Goal: Transaction & Acquisition: Purchase product/service

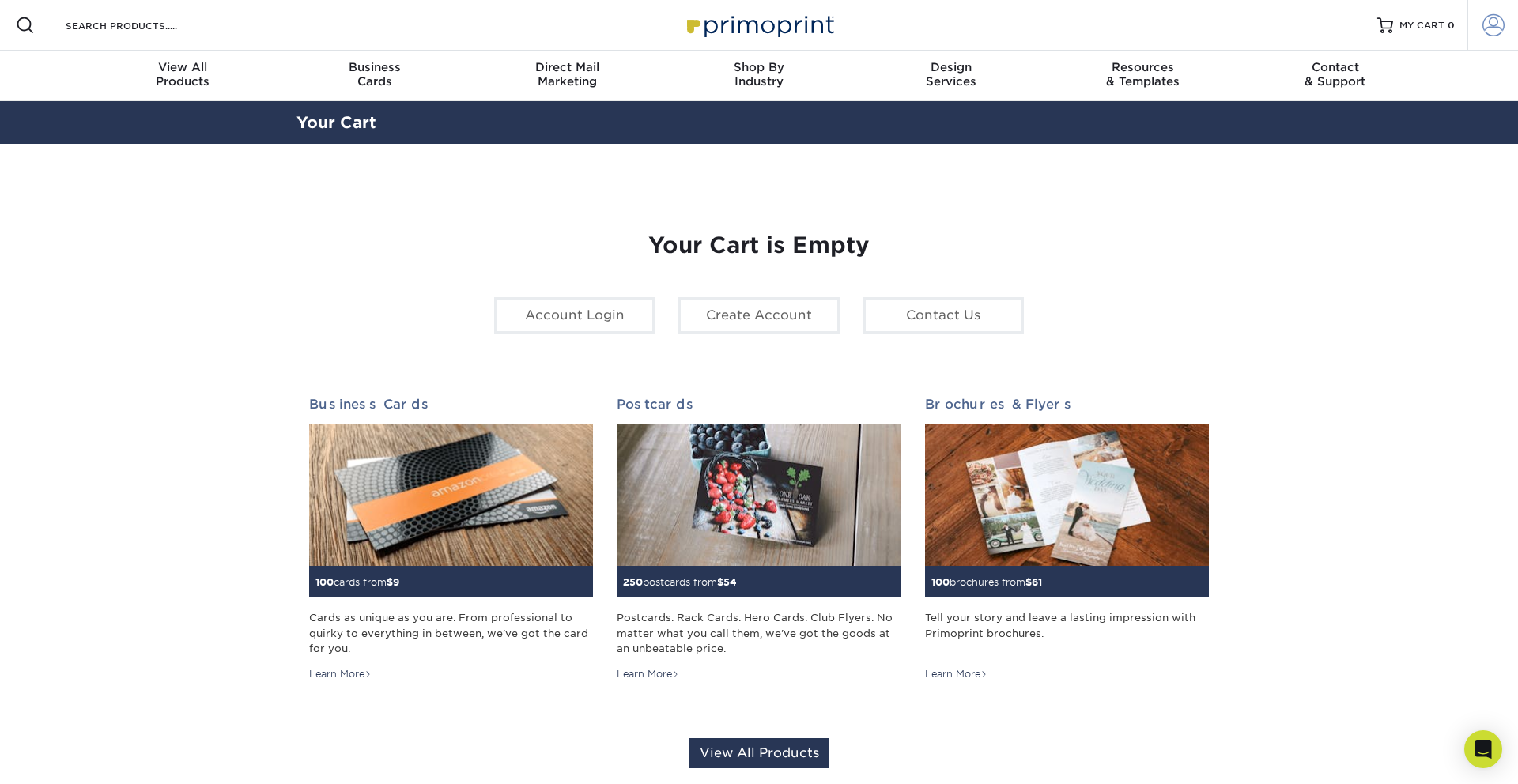
click at [1482, 32] on span at bounding box center [1493, 26] width 22 height 22
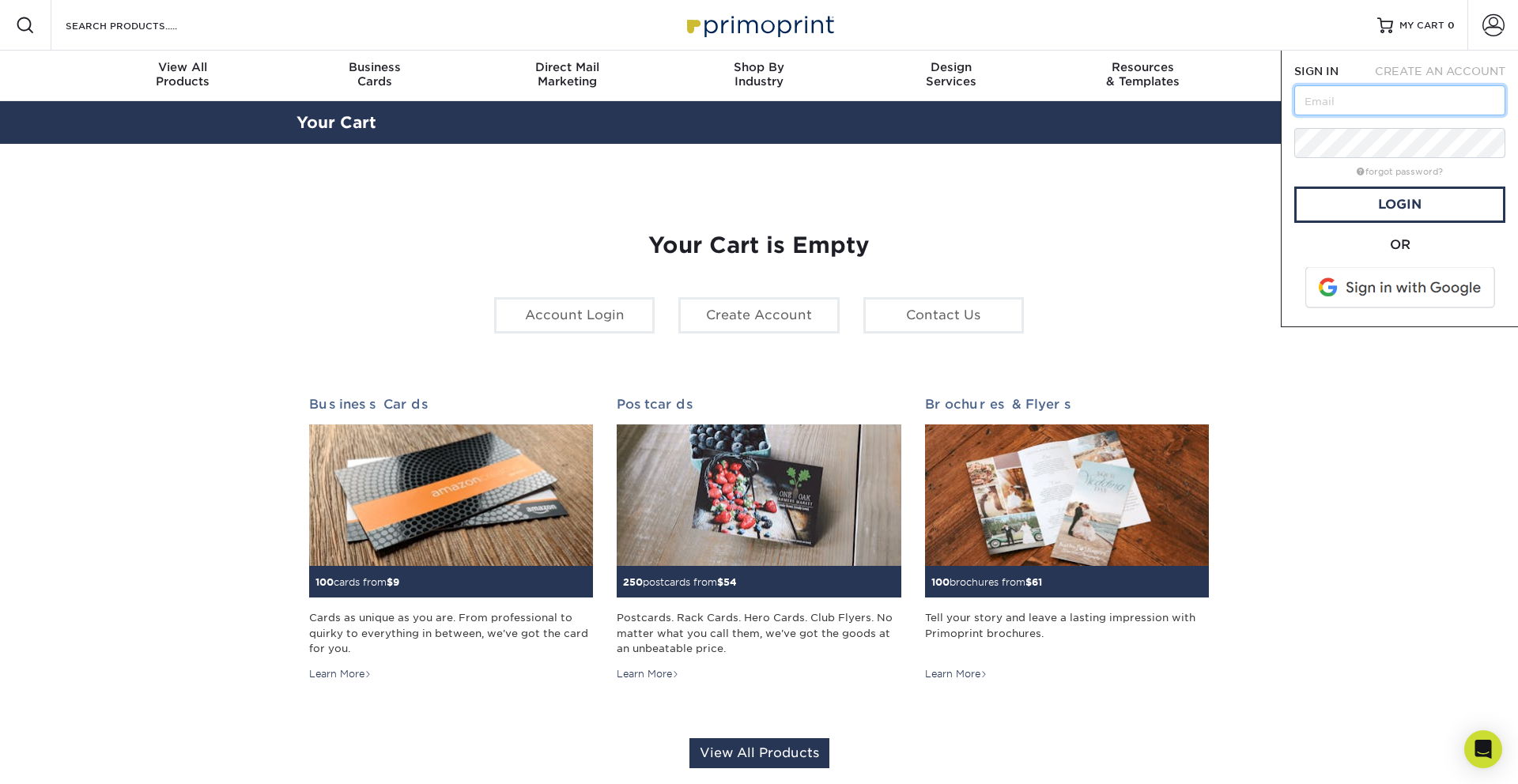
click at [1349, 101] on input "text" at bounding box center [1400, 100] width 211 height 30
type input "[EMAIL_ADDRESS][DOMAIN_NAME]"
click at [1378, 202] on link "Login" at bounding box center [1400, 205] width 211 height 37
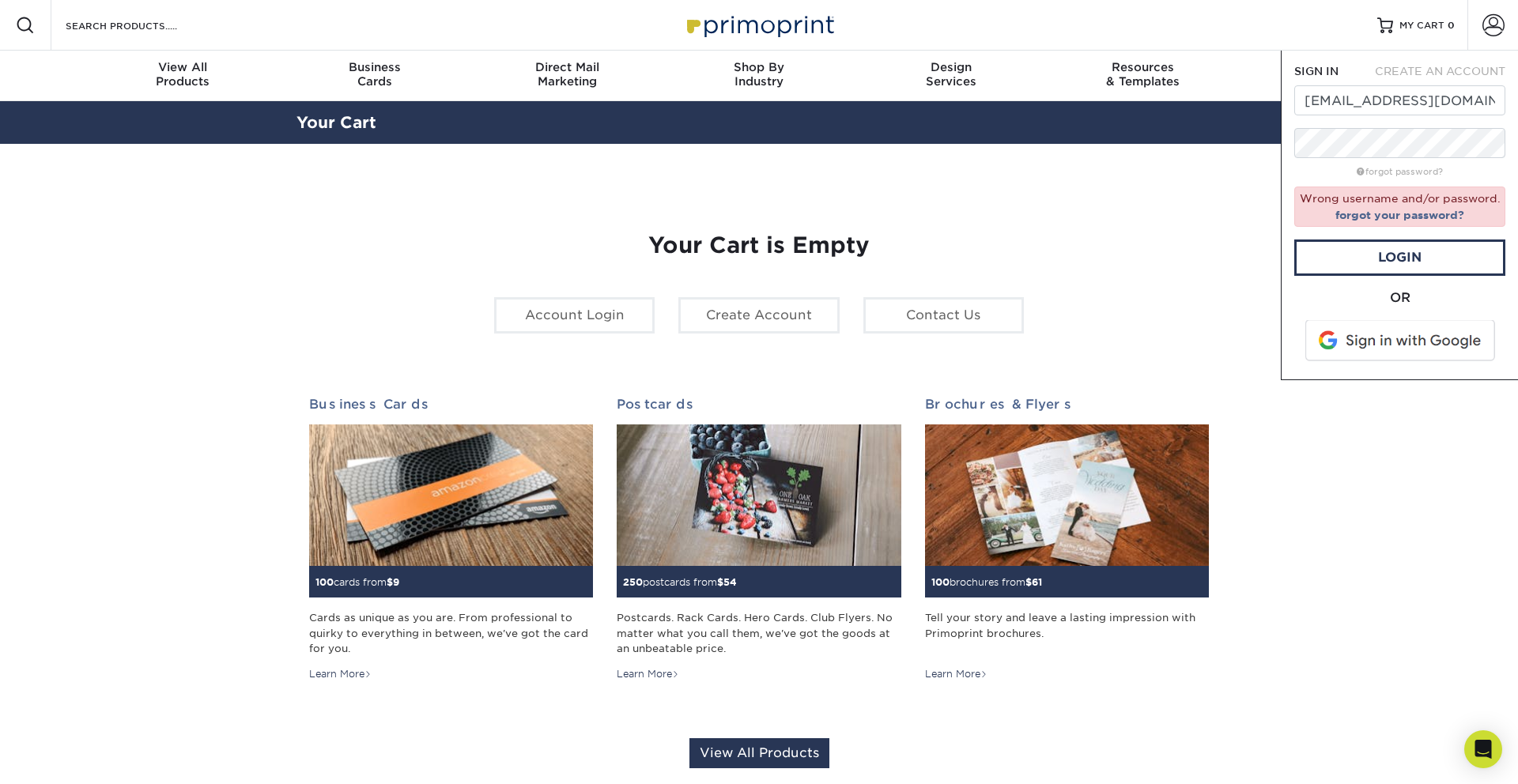
click at [1429, 330] on span at bounding box center [1402, 341] width 202 height 41
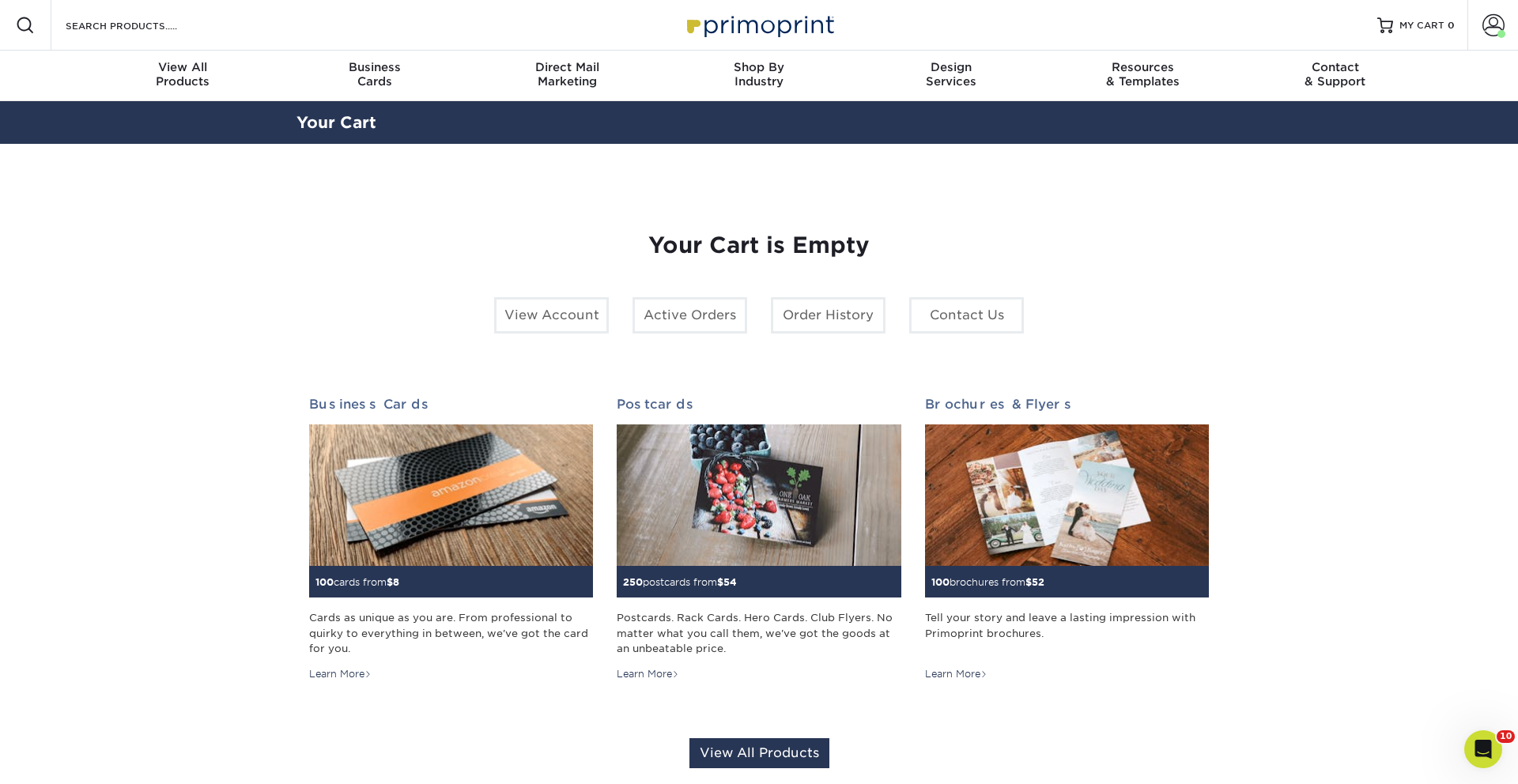
drag, startPoint x: 1494, startPoint y: 30, endPoint x: 1453, endPoint y: 107, distance: 87.2
click at [1494, 30] on span at bounding box center [1493, 26] width 22 height 22
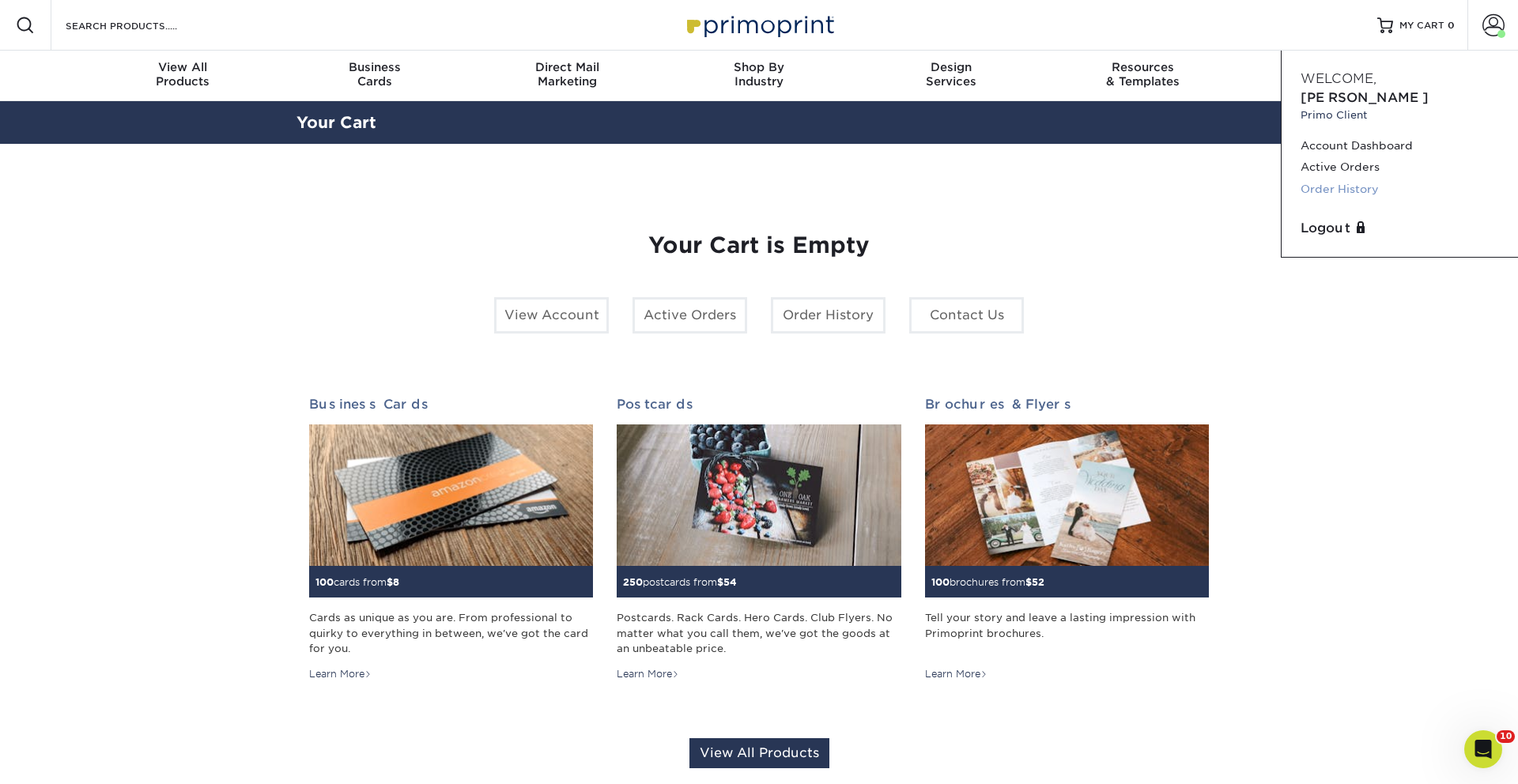
click at [1336, 179] on link "Order History" at bounding box center [1400, 189] width 199 height 21
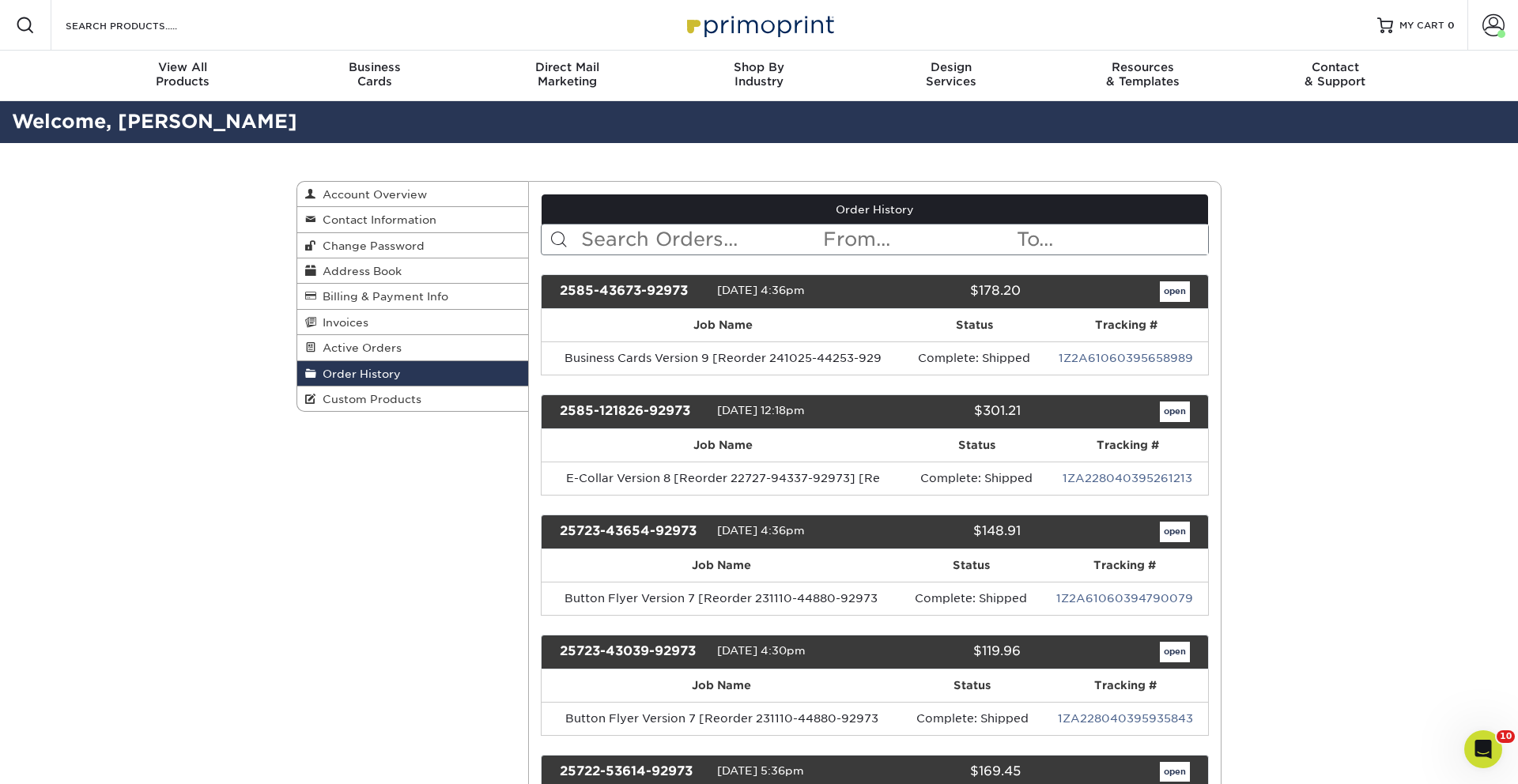
click at [708, 234] on input "text" at bounding box center [701, 239] width 243 height 30
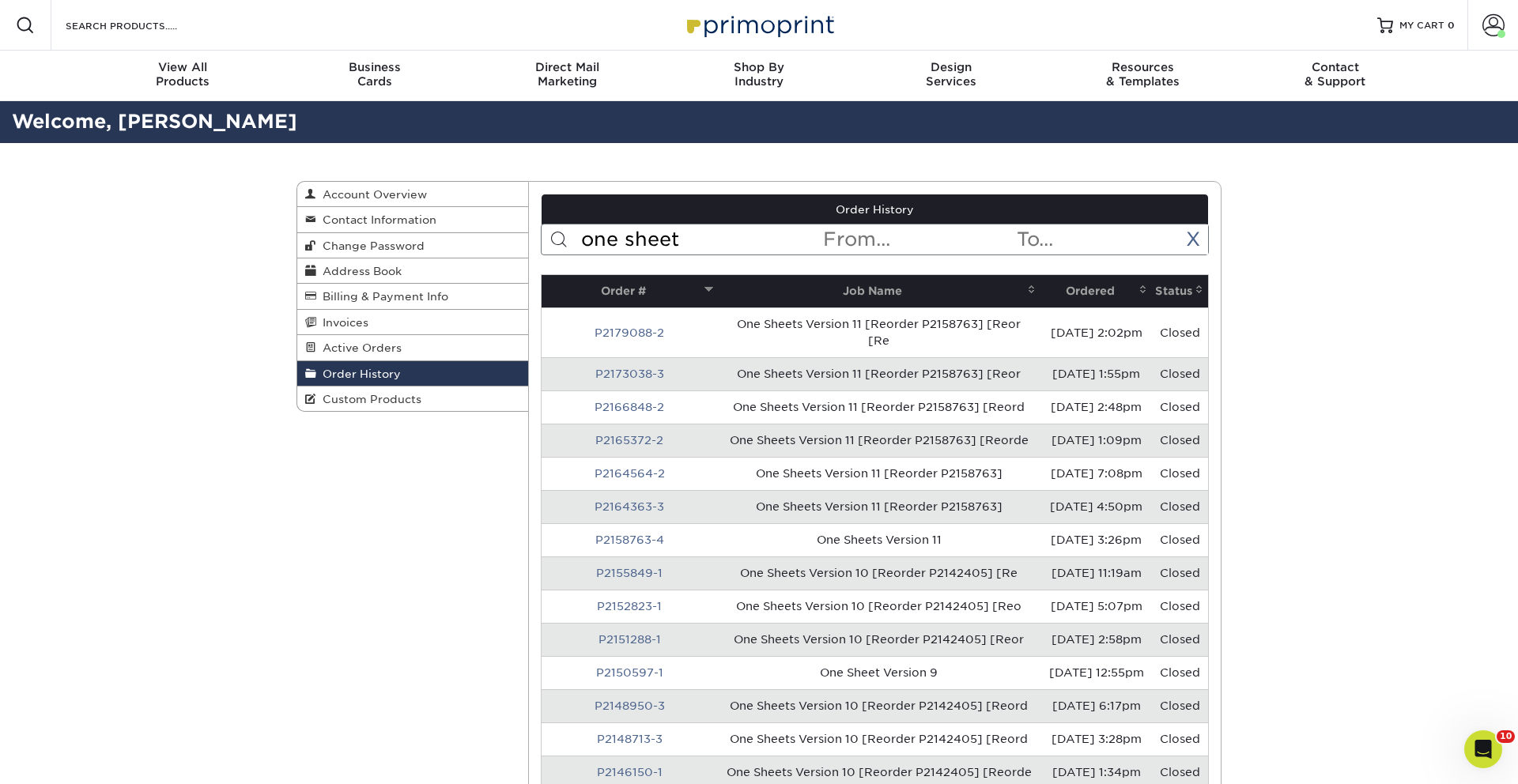
type input "one sheet"
click at [1096, 286] on th "Ordered" at bounding box center [1097, 290] width 112 height 32
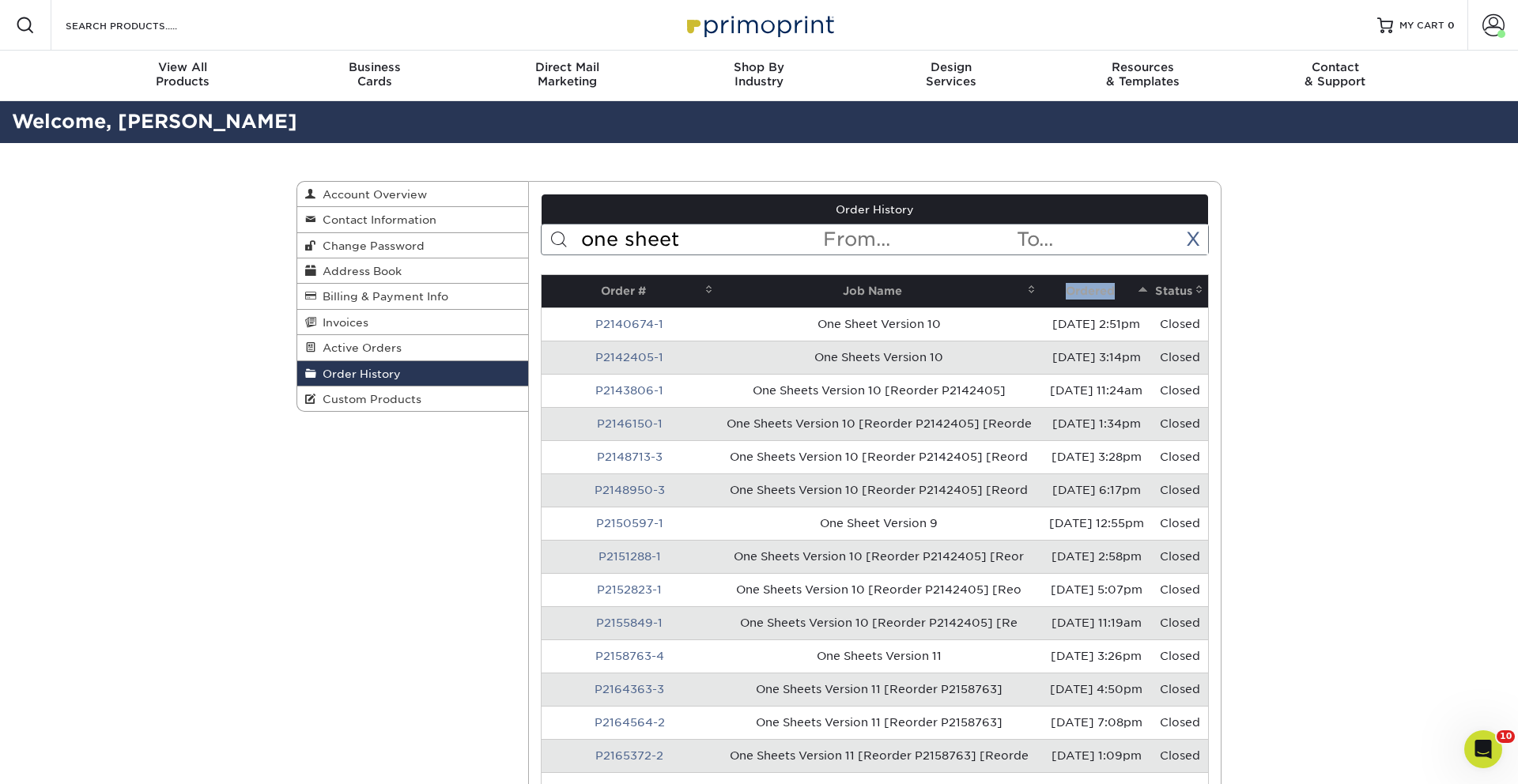
click at [1096, 286] on th "Ordered" at bounding box center [1097, 290] width 112 height 32
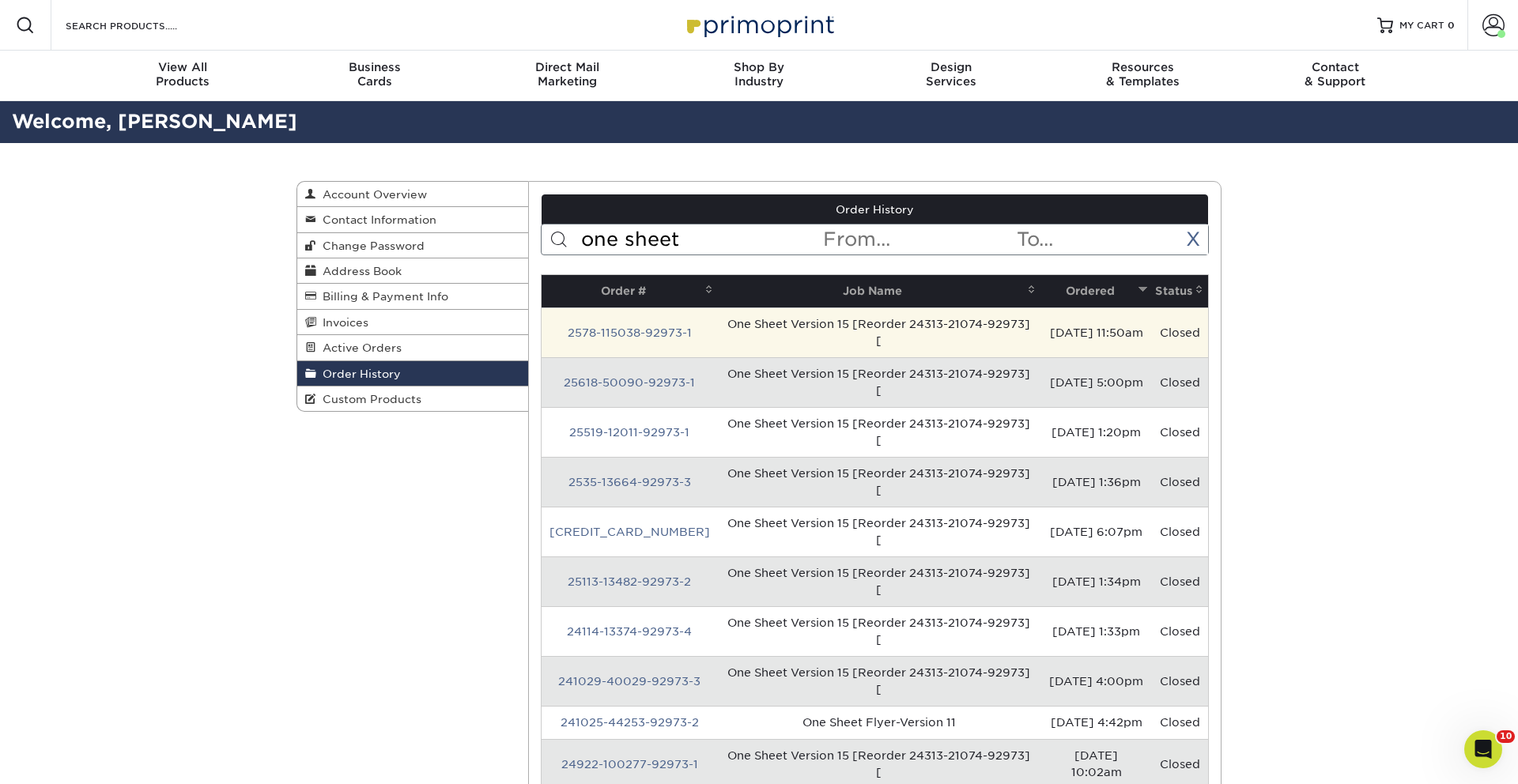
click at [686, 331] on td "2578-115038-92973-1" at bounding box center [629, 332] width 176 height 49
click at [624, 339] on td "2578-115038-92973-1" at bounding box center [629, 332] width 176 height 49
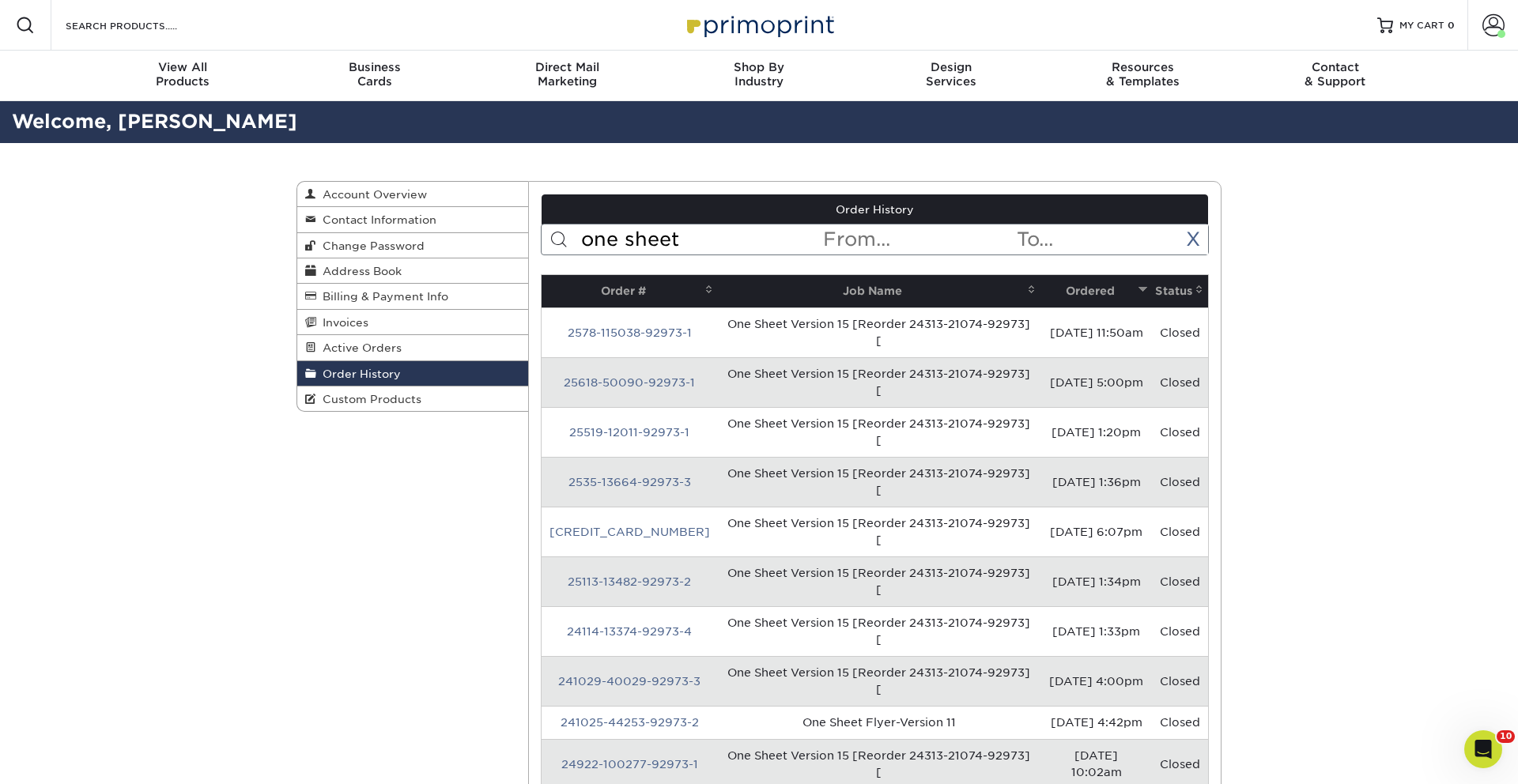
drag, startPoint x: 626, startPoint y: 335, endPoint x: 634, endPoint y: 332, distance: 8.5
click at [625, 335] on link "2578-115038-92973-1" at bounding box center [629, 332] width 124 height 13
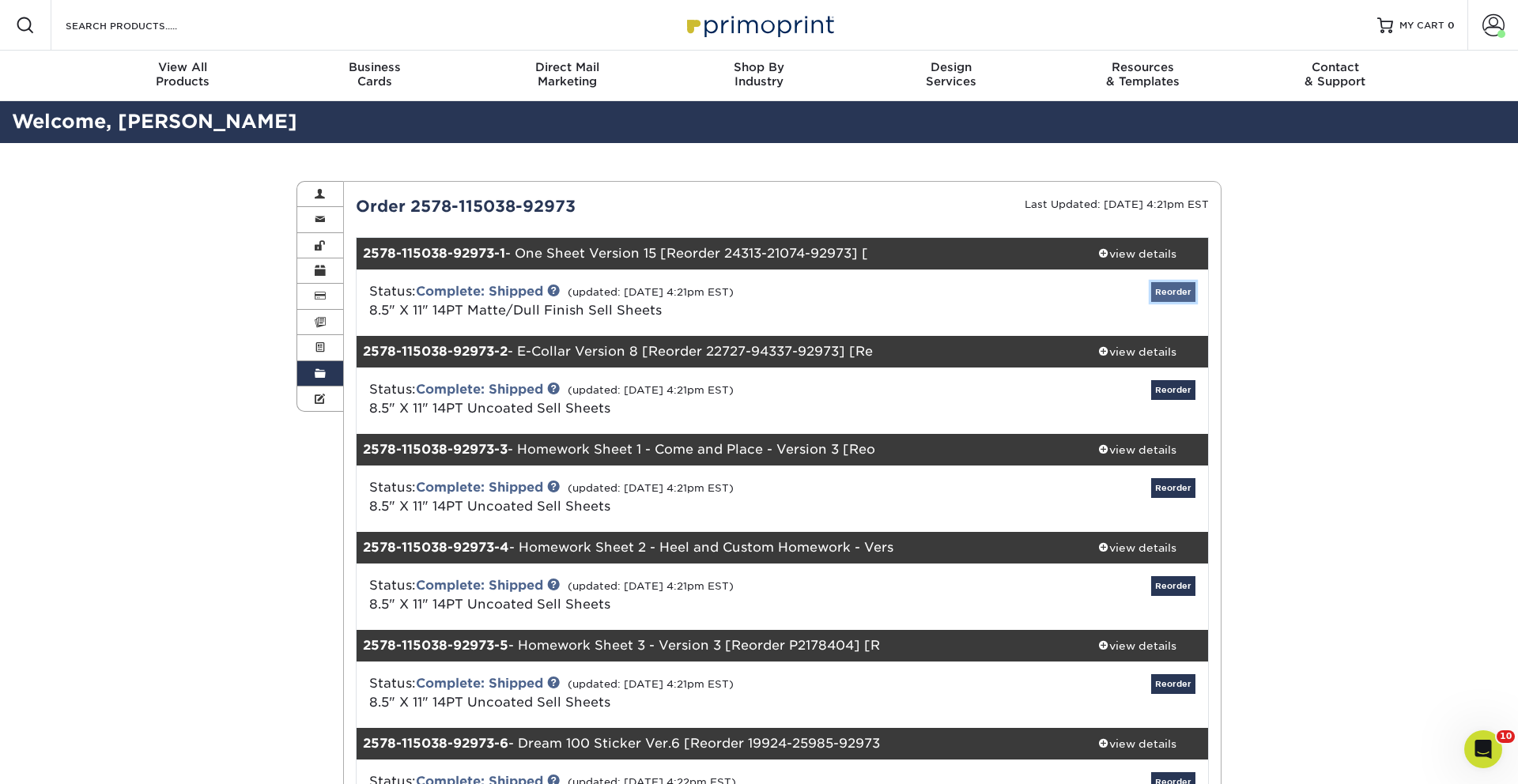
click at [1161, 282] on link "Reorder" at bounding box center [1173, 292] width 44 height 20
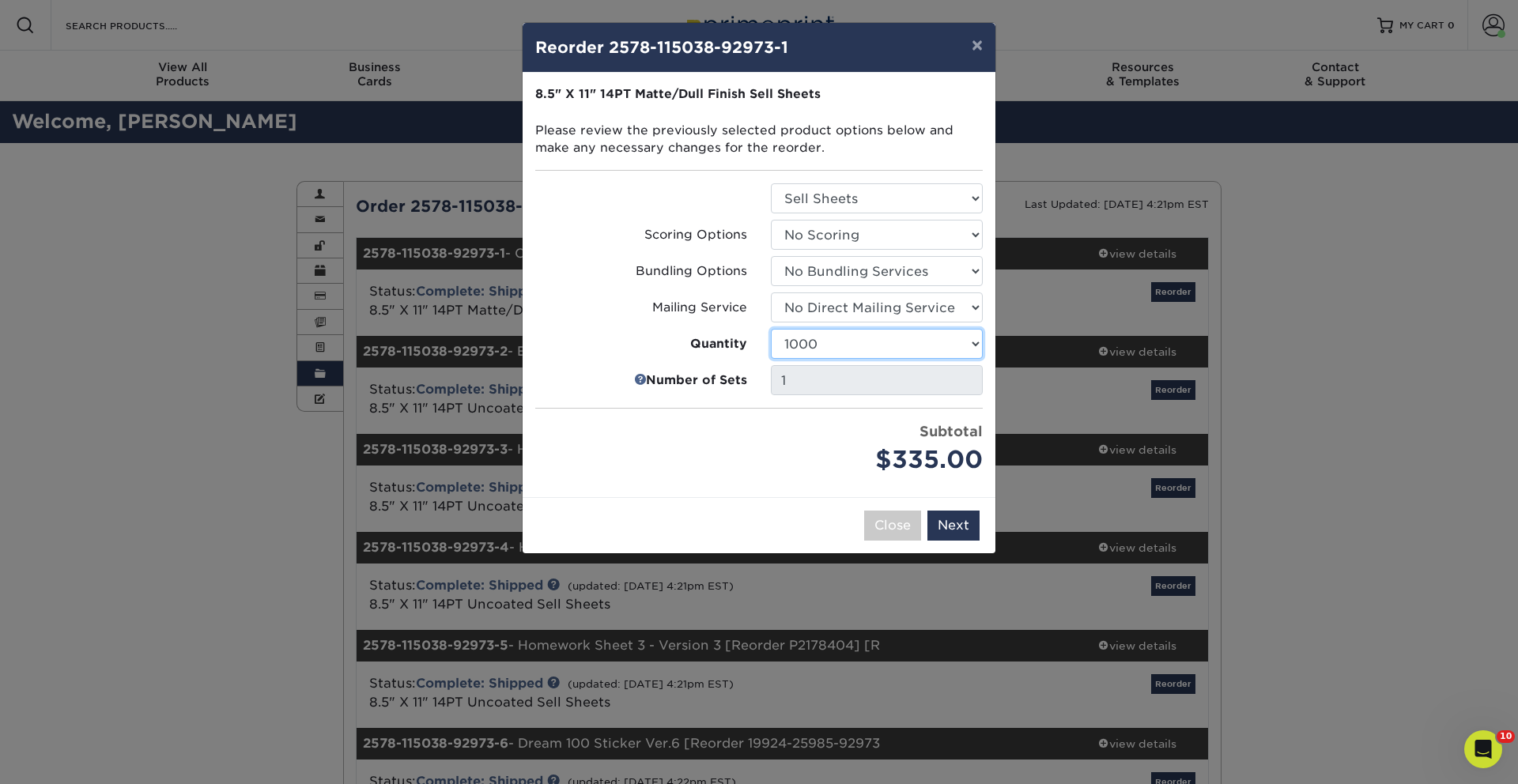
click at [855, 344] on select "100 250 500 1000 2500 5000 7500 10000 15000 20000 25000 30000 35000 40000 45000…" at bounding box center [876, 343] width 212 height 30
select select "f593fda3-2d5c-4b9e-9c2c-6197b899ae74"
click at [770, 329] on select "100 250 500 1000 2500 5000 7500 10000 15000 20000 25000 30000 35000 40000 45000…" at bounding box center [876, 343] width 212 height 30
drag, startPoint x: 952, startPoint y: 523, endPoint x: 996, endPoint y: 514, distance: 44.9
click at [953, 523] on button "Next" at bounding box center [953, 525] width 52 height 30
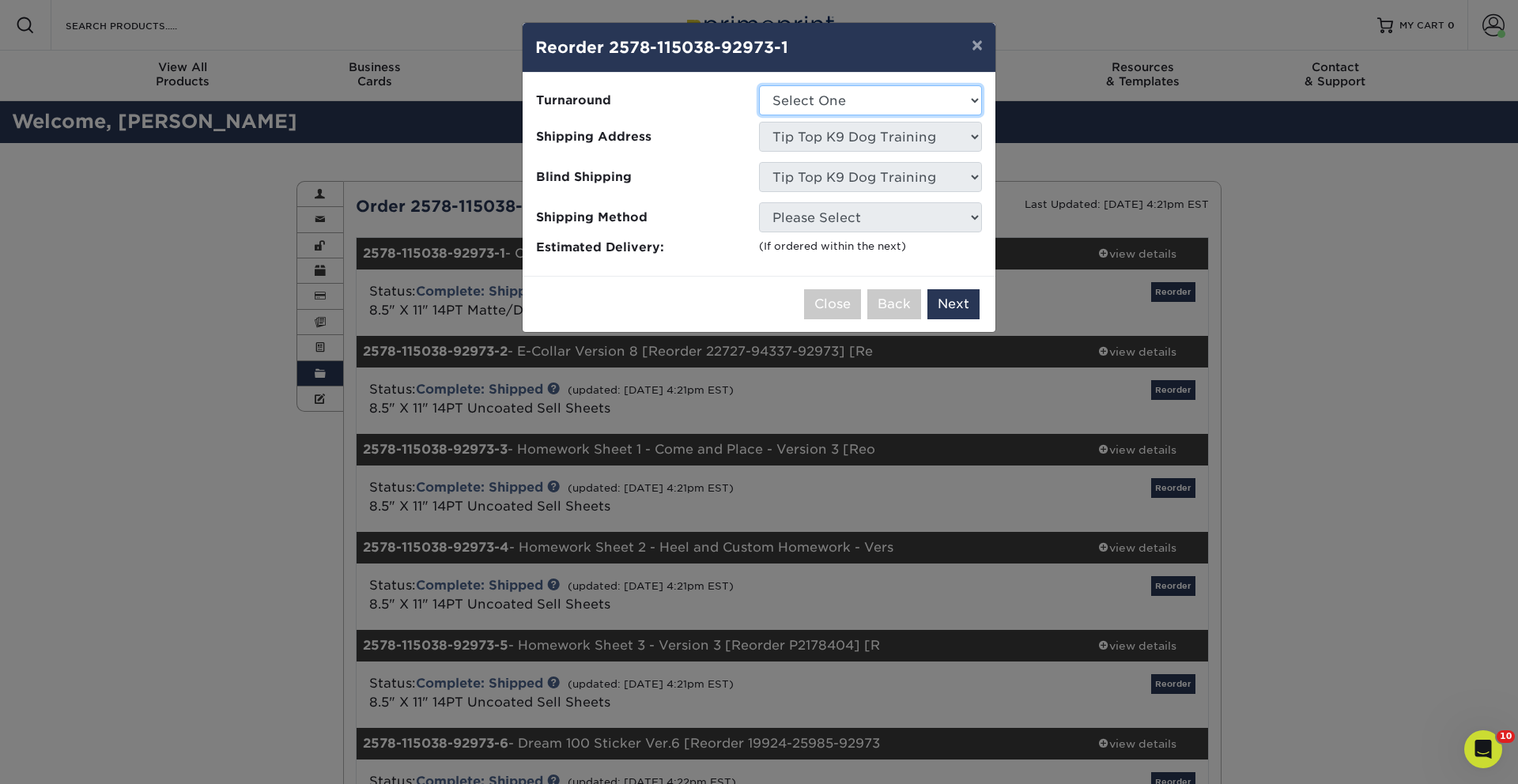
click at [896, 98] on select "Select One 2-4 Business Days 2 Day Next Business Day" at bounding box center [869, 100] width 223 height 30
select select "e75ac68f-99d9-4807-b245-2031d66b8403"
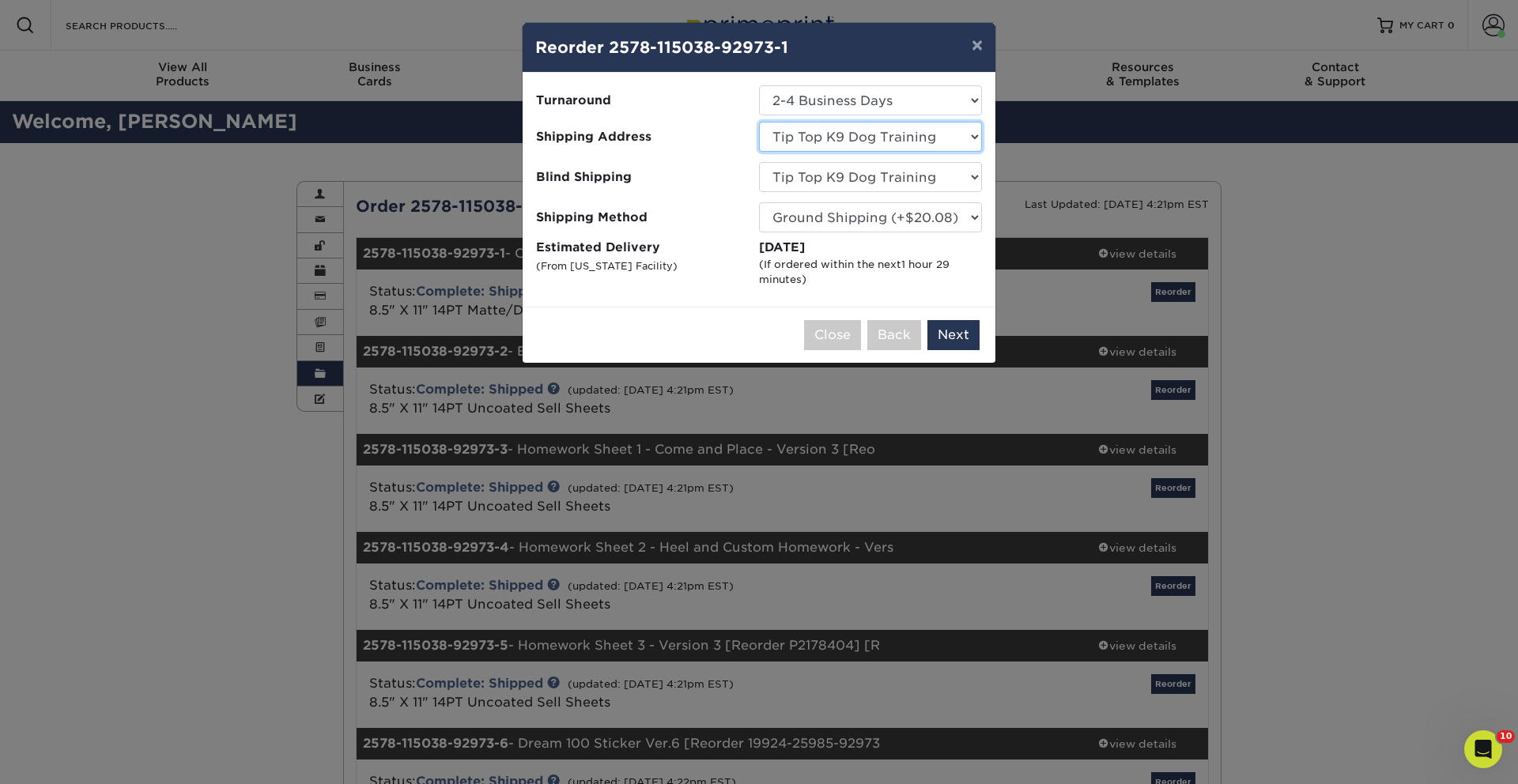
click at [915, 145] on select "Select One Adam Willbourn-Owasso Aj Idaho aprilmethven Ashleigh Hart - Orlando,…" at bounding box center [869, 136] width 223 height 30
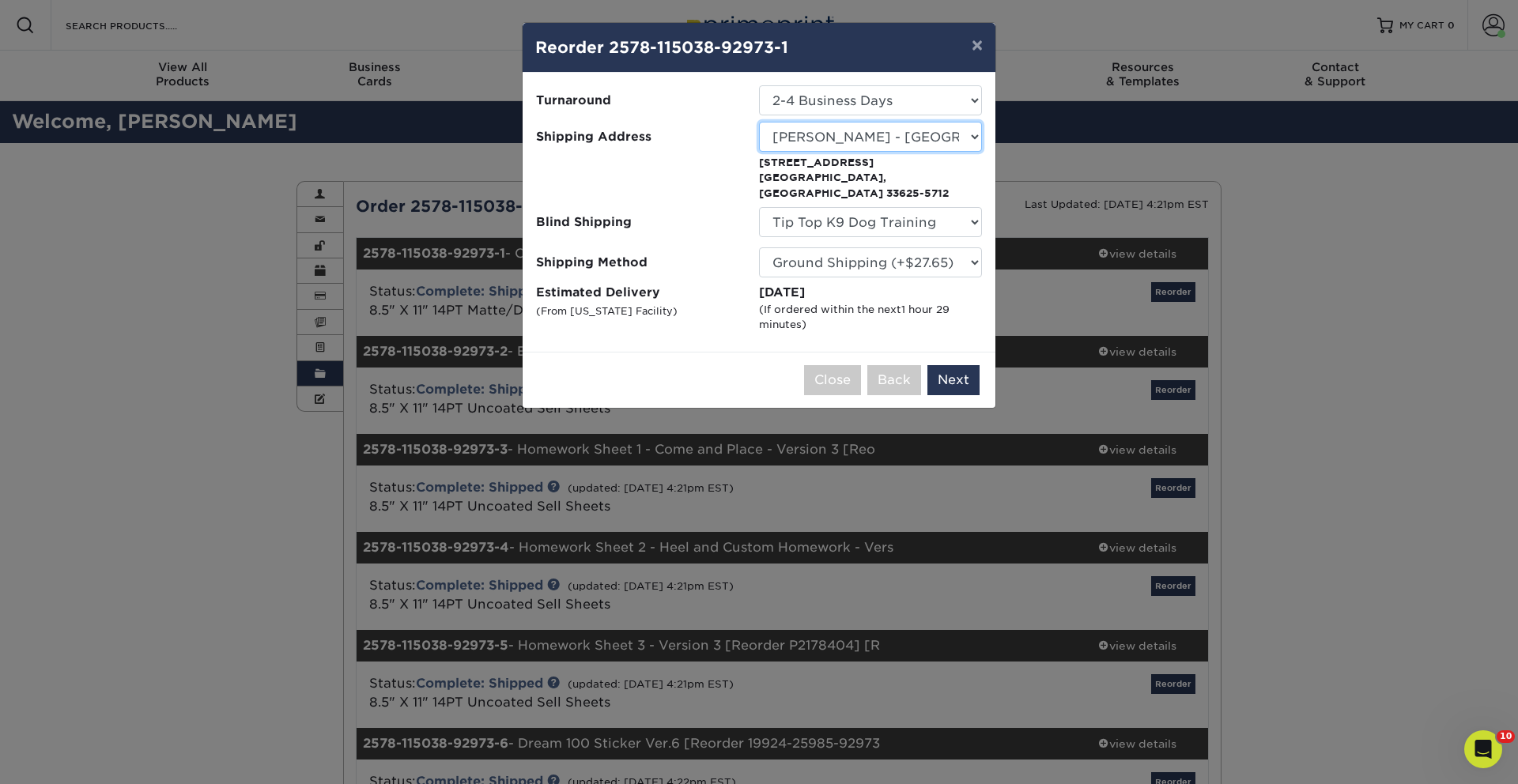
click at [912, 147] on select "Select One Adam Willbourn-Owasso Aj Idaho aprilmethven Ashleigh Hart - Orlando,…" at bounding box center [869, 136] width 223 height 30
select select "281658"
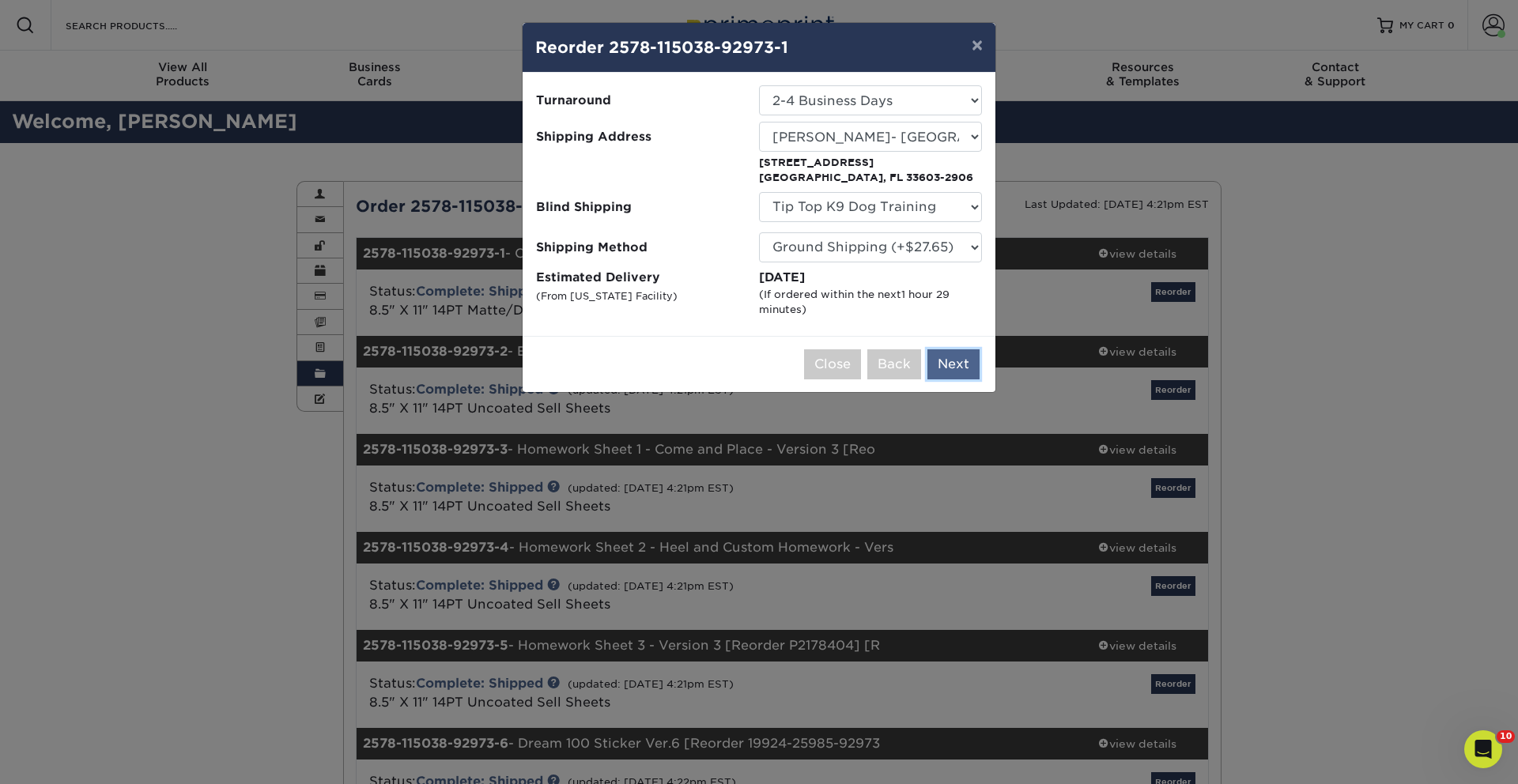
click at [956, 362] on button "Next" at bounding box center [953, 364] width 52 height 30
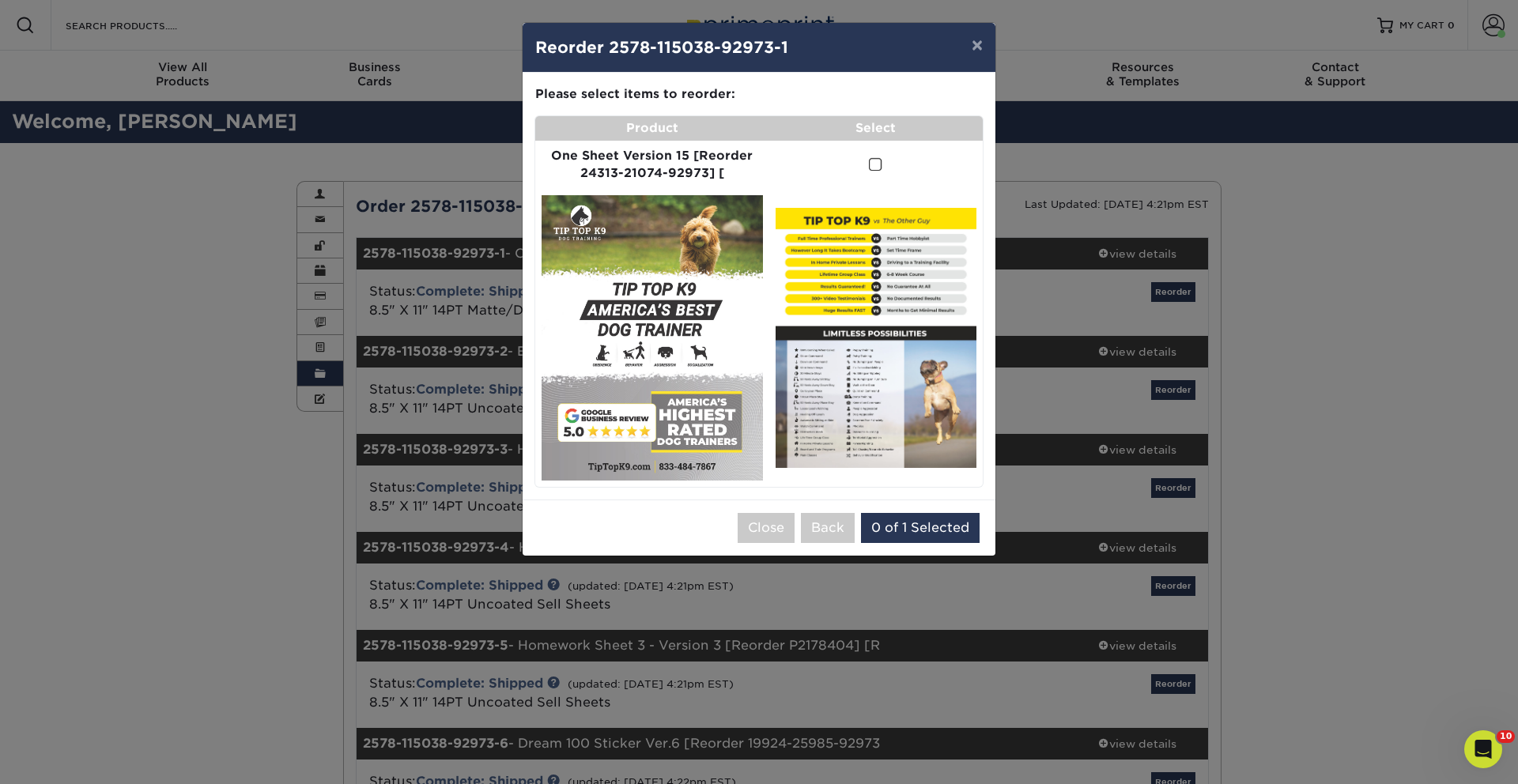
click at [884, 169] on td at bounding box center [876, 166] width 213 height 49
click at [866, 162] on td at bounding box center [876, 166] width 213 height 49
click at [874, 164] on span at bounding box center [875, 165] width 14 height 15
click at [0, 0] on input "checkbox" at bounding box center [0, 0] width 0 height 0
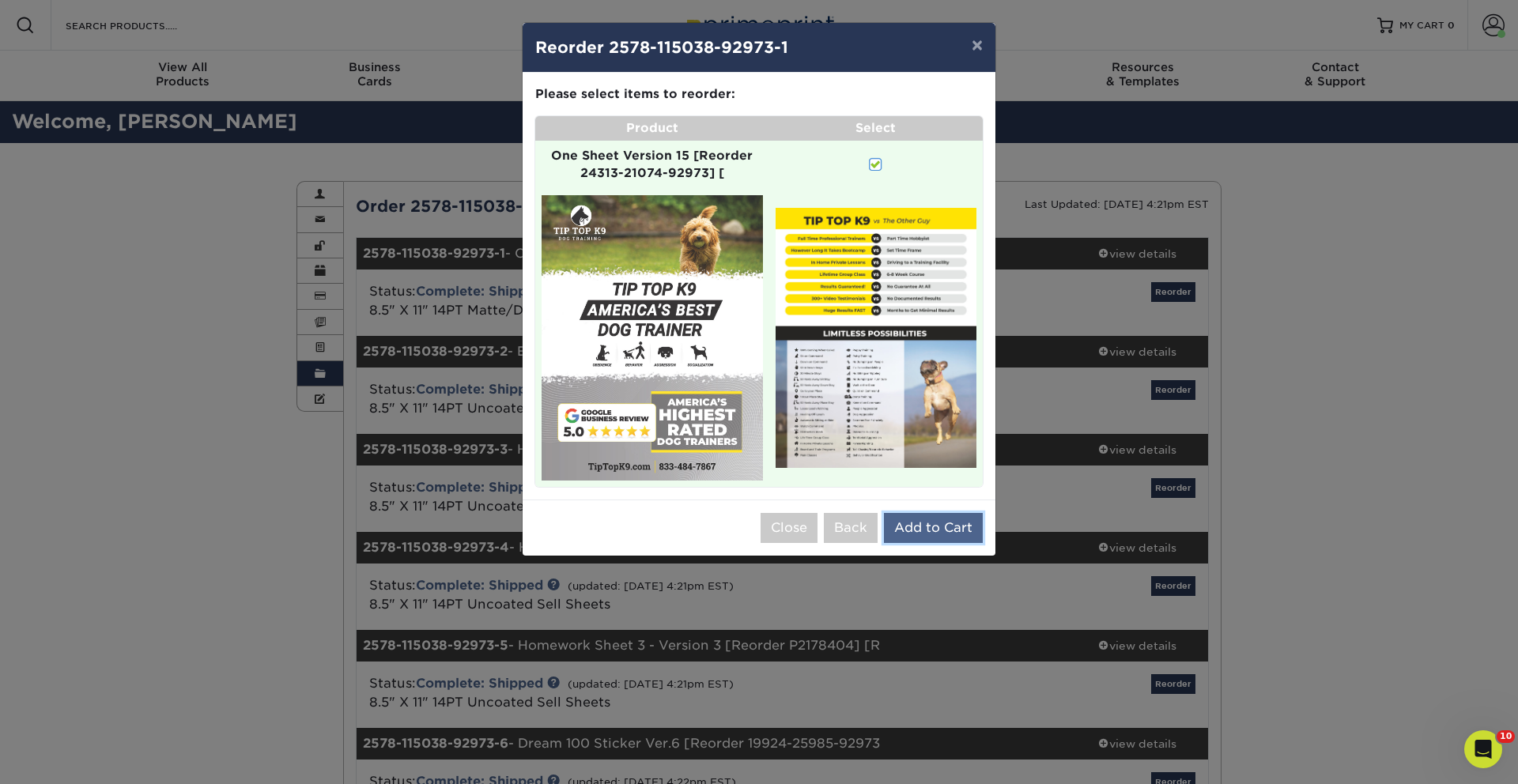
click at [946, 529] on button "Add to Cart" at bounding box center [934, 528] width 99 height 30
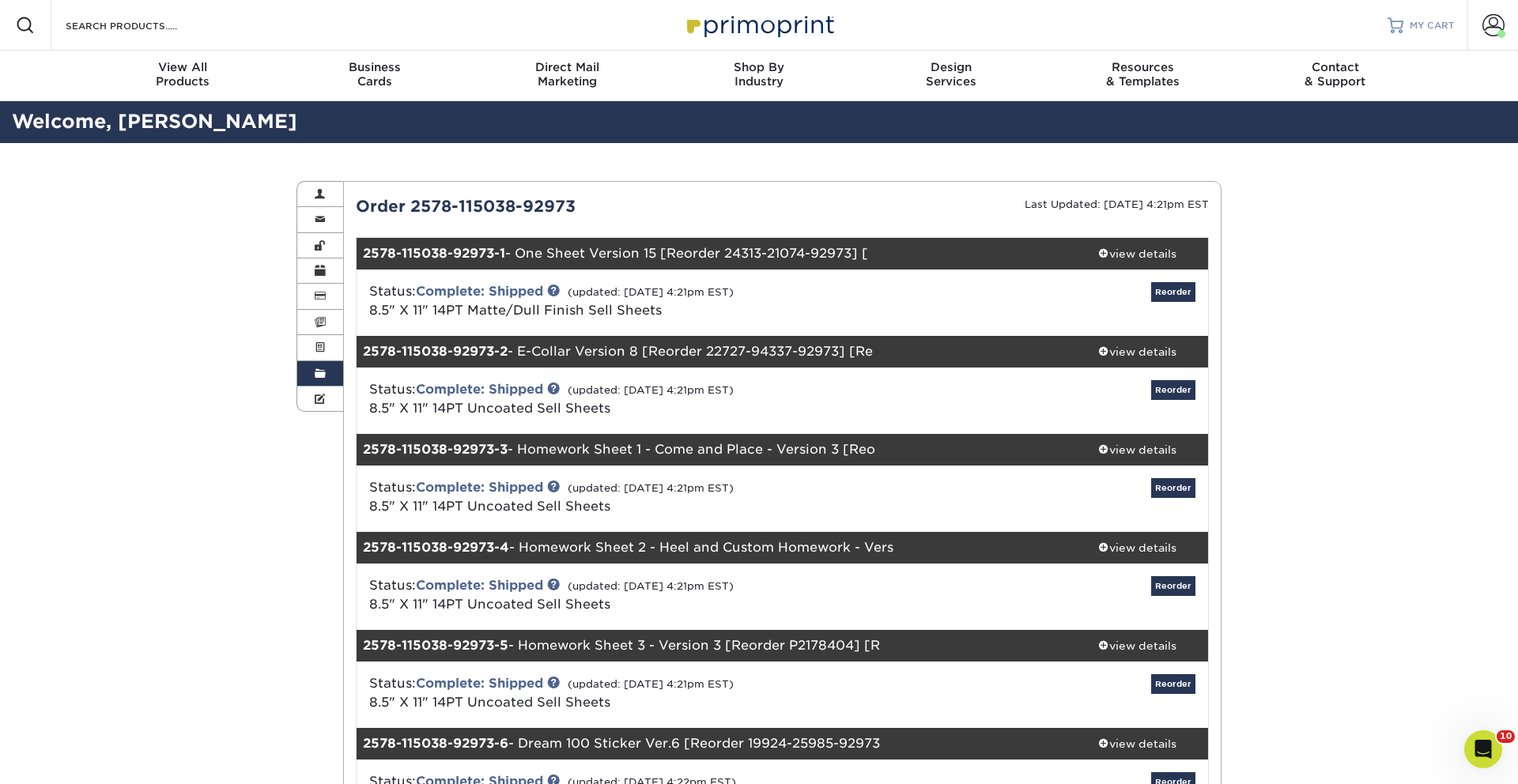
click at [1390, 20] on div at bounding box center [1395, 25] width 16 height 16
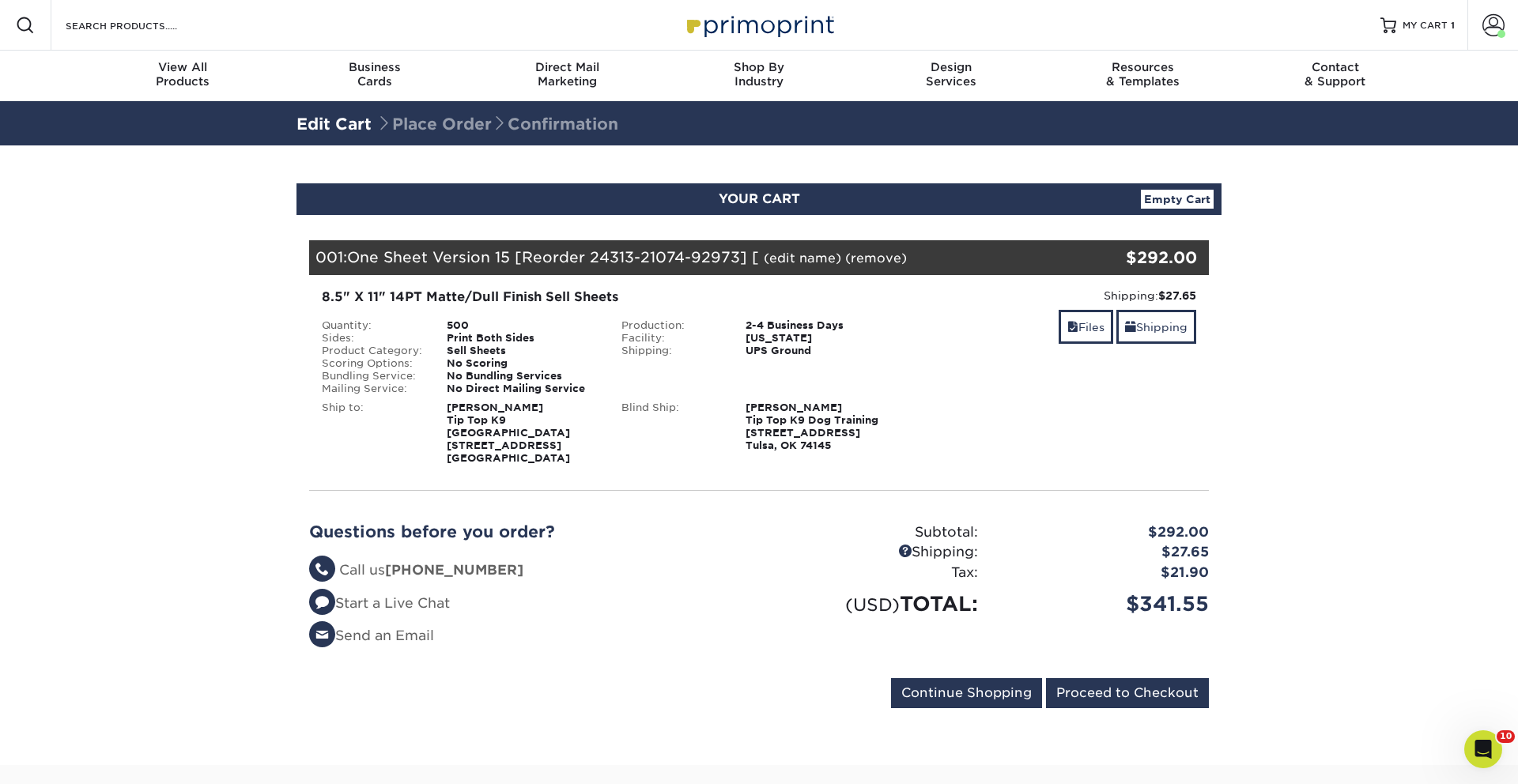
drag, startPoint x: 1403, startPoint y: 517, endPoint x: 1394, endPoint y: 512, distance: 10.3
click at [1399, 517] on section "YOUR CART Empty Cart Your Cart is Empty View Account Active Orders Order Histor…" at bounding box center [759, 455] width 1518 height 620
click at [1349, 399] on section "YOUR CART Empty Cart Your Cart is Empty View Account Active Orders Order Histor…" at bounding box center [759, 455] width 1518 height 620
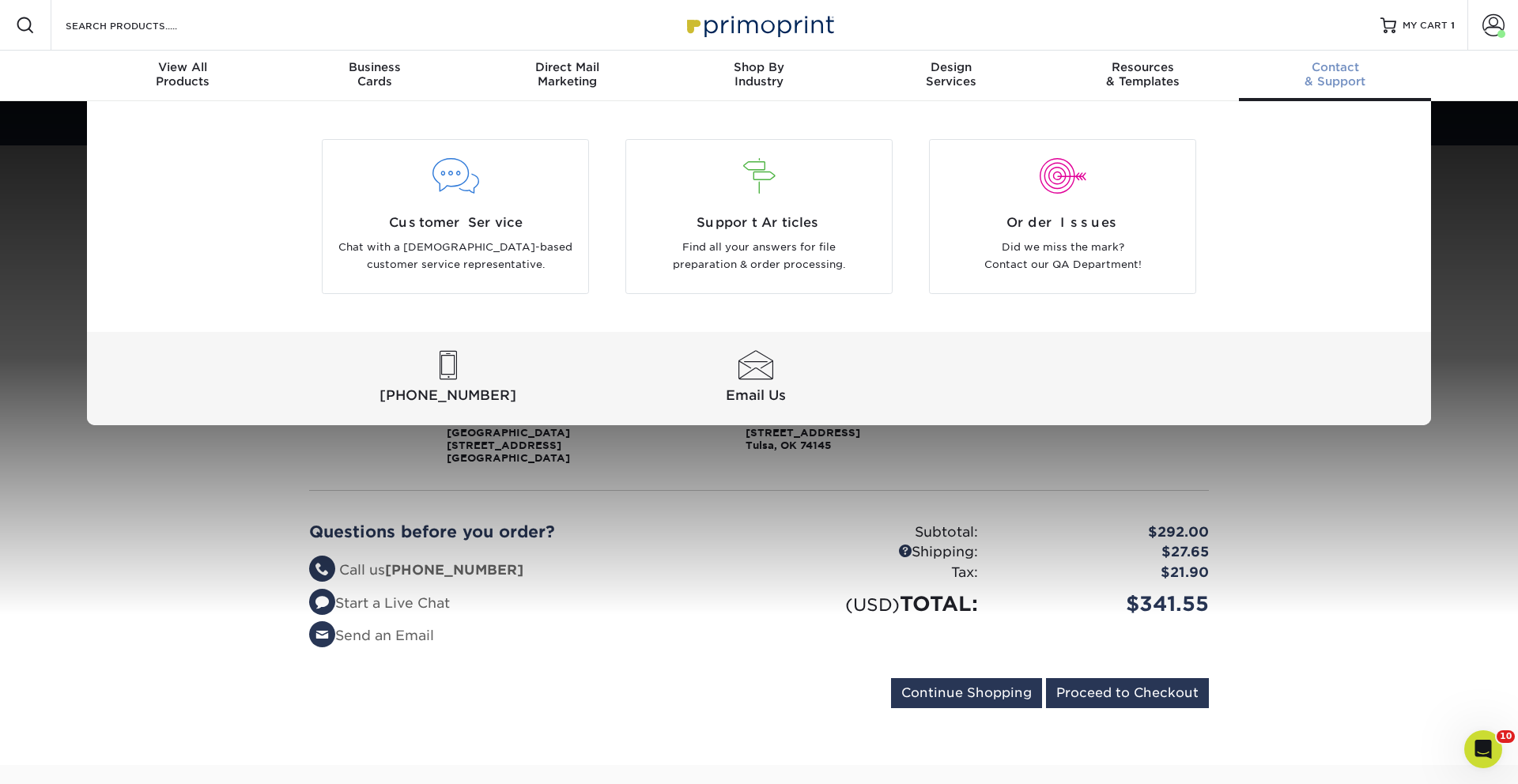
click at [1469, 256] on div "Customer Service Chat with a US-based customer service representative. Support …" at bounding box center [759, 263] width 1518 height 324
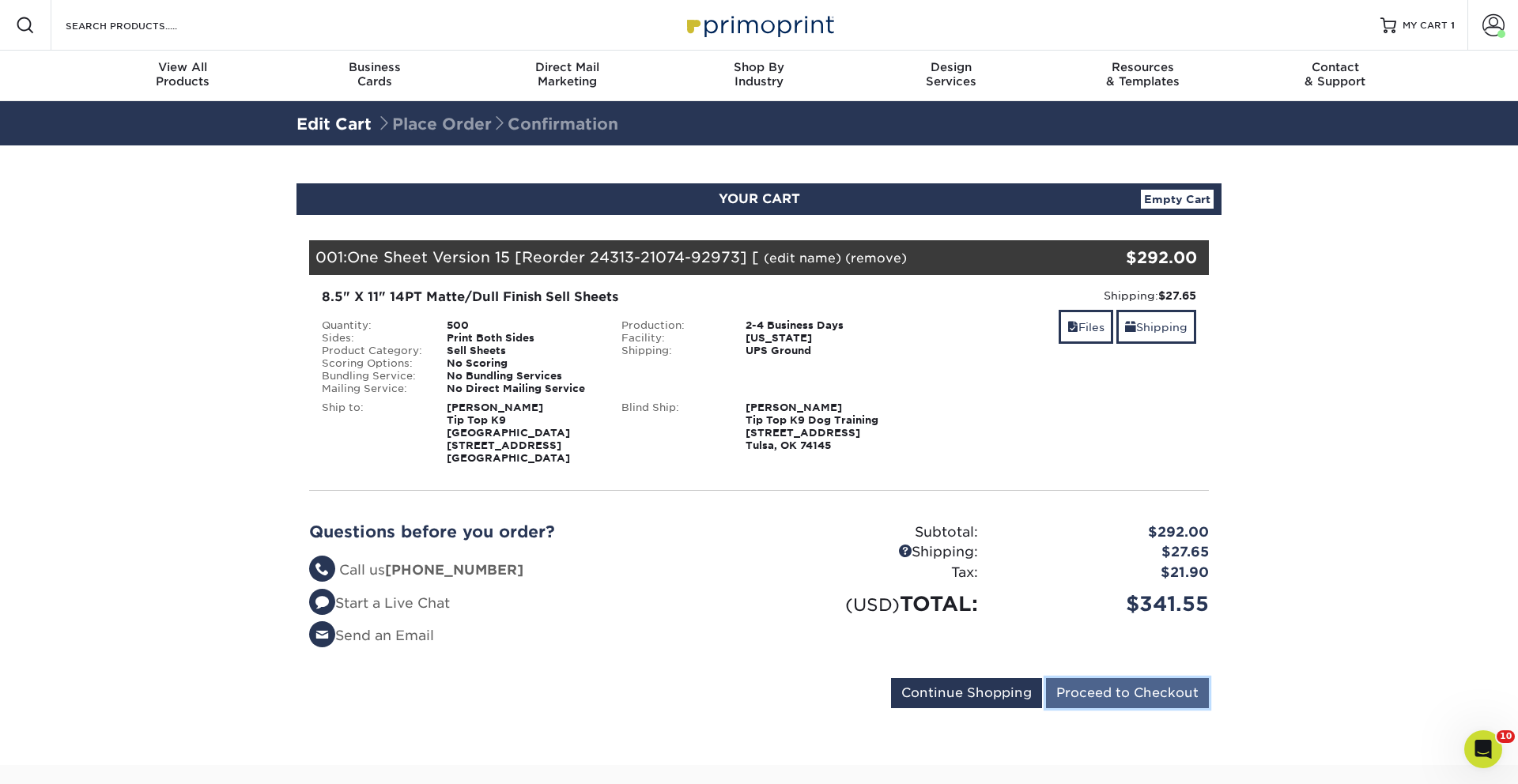
click at [1126, 684] on input "Proceed to Checkout" at bounding box center [1128, 692] width 163 height 30
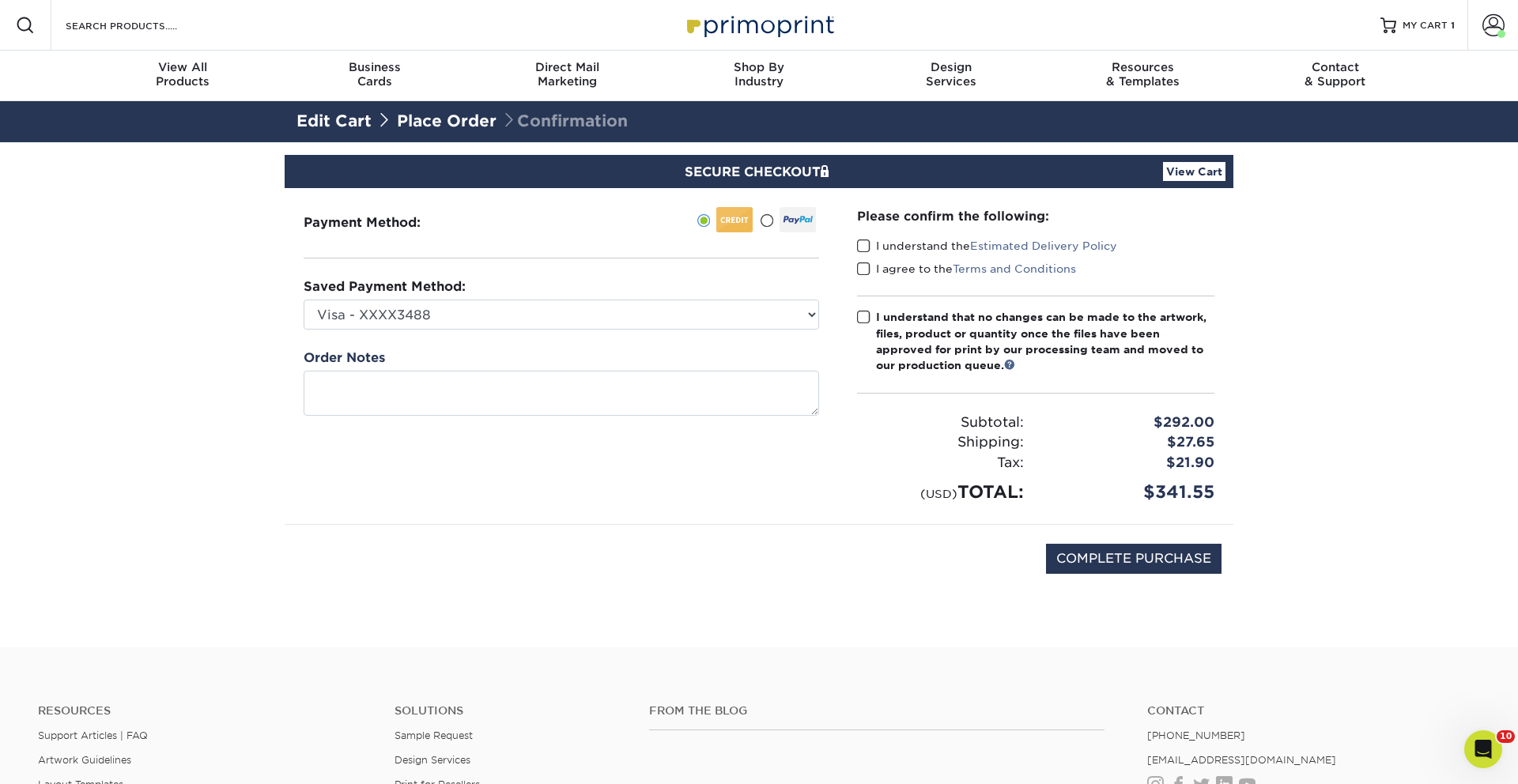
drag, startPoint x: 857, startPoint y: 240, endPoint x: 866, endPoint y: 269, distance: 30.4
click at [857, 244] on span at bounding box center [863, 246] width 14 height 15
click at [0, 0] on input "I understand the Estimated Delivery Policy" at bounding box center [0, 0] width 0 height 0
click at [867, 269] on span at bounding box center [863, 269] width 14 height 15
click at [0, 0] on input "I agree to the Terms and Conditions" at bounding box center [0, 0] width 0 height 0
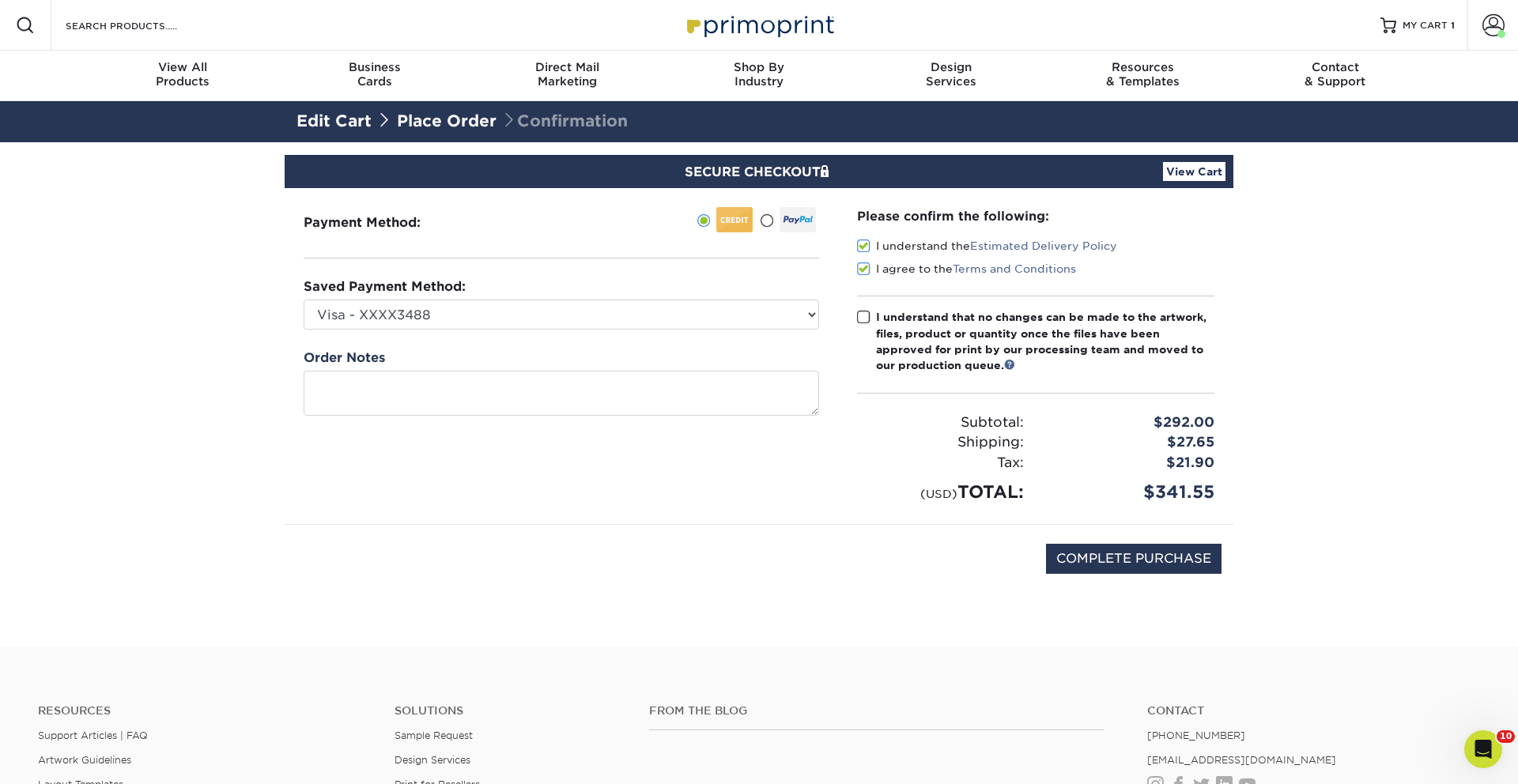
click at [438, 120] on link "Place Order" at bounding box center [446, 121] width 100 height 19
click at [435, 115] on link "Place Order" at bounding box center [446, 121] width 100 height 19
click at [468, 113] on link "Place Order" at bounding box center [446, 121] width 100 height 19
click at [307, 114] on link "Edit Cart" at bounding box center [334, 121] width 75 height 19
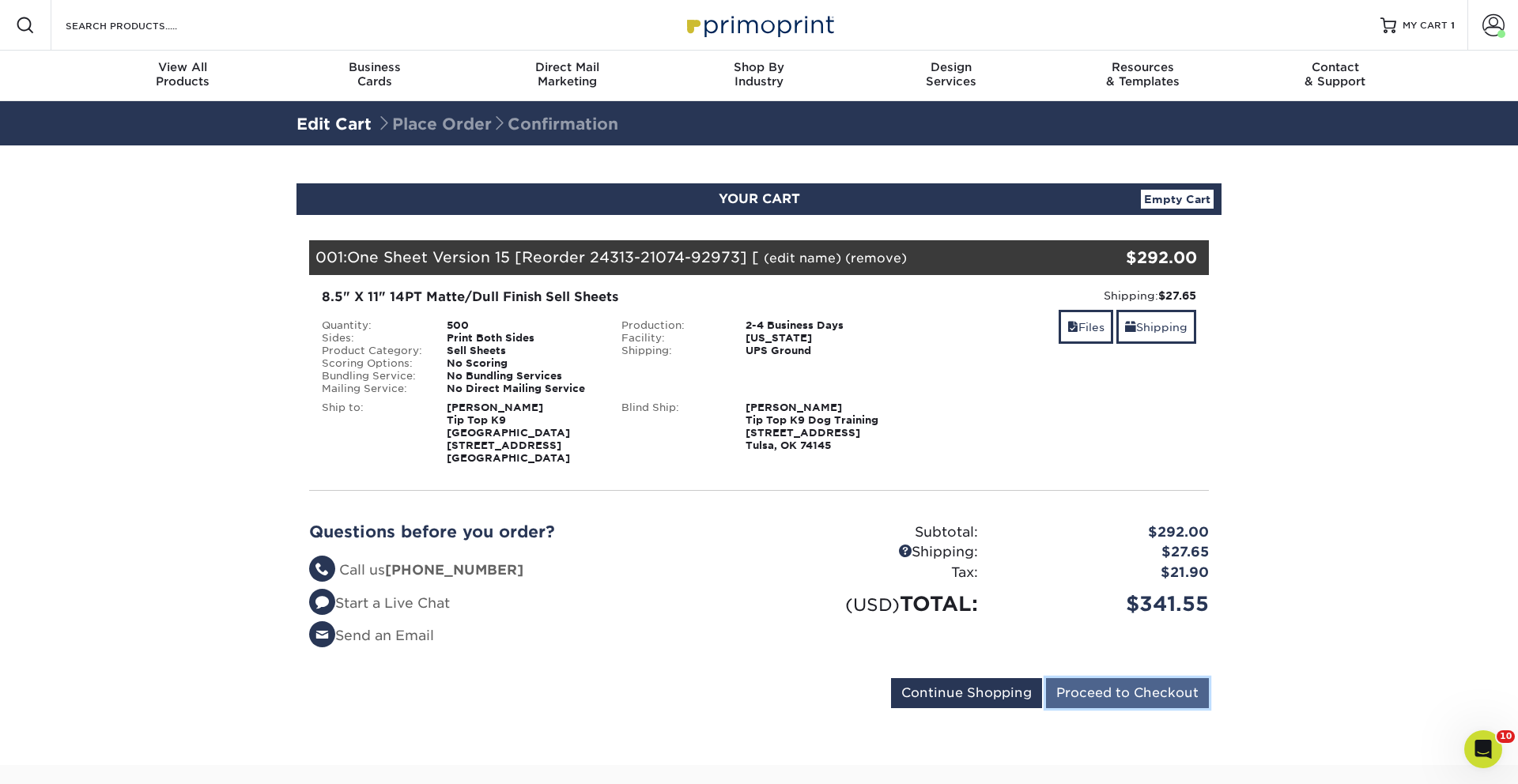
click at [1139, 679] on input "Proceed to Checkout" at bounding box center [1128, 692] width 163 height 30
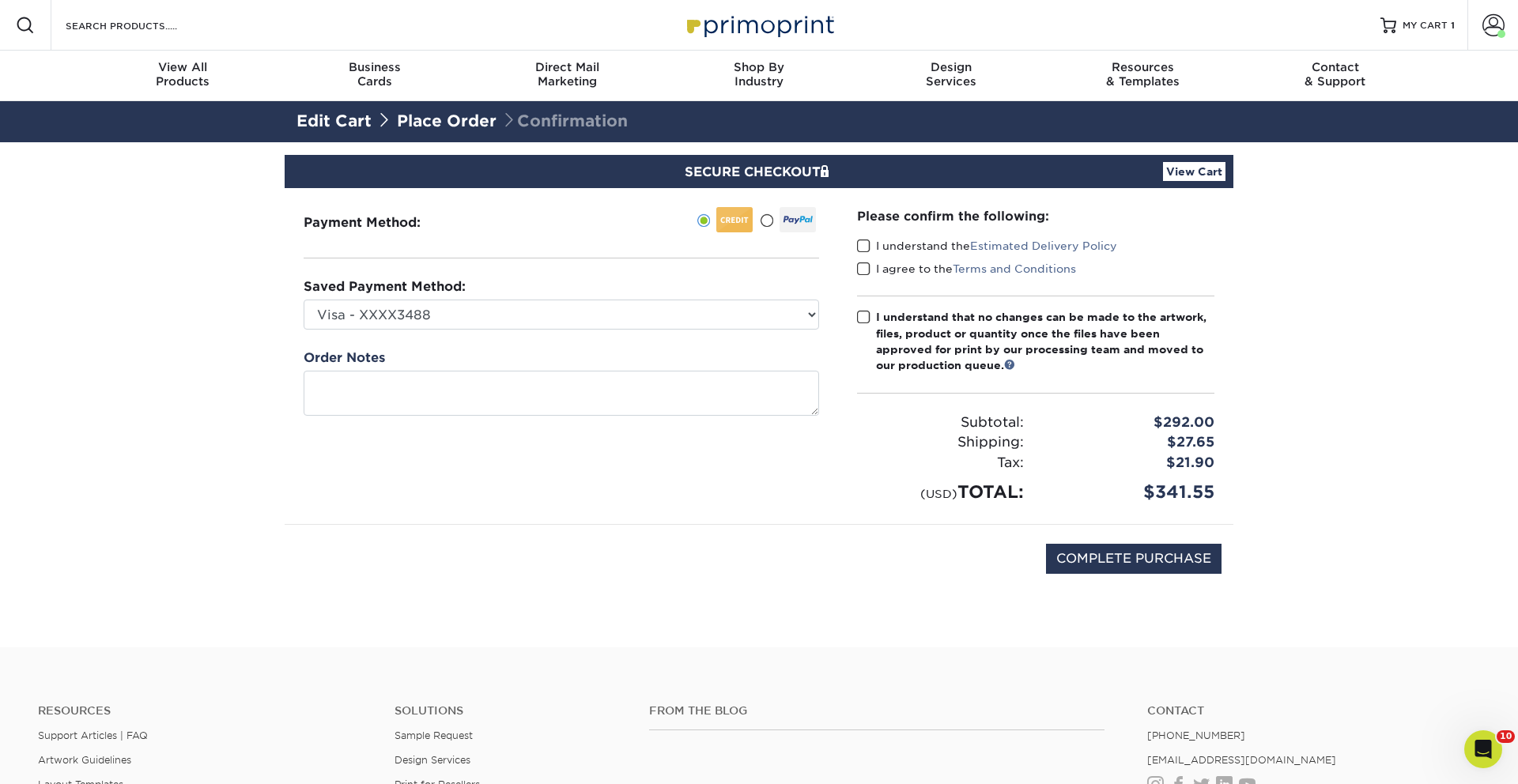
click at [863, 248] on span at bounding box center [863, 246] width 14 height 15
click at [0, 0] on input "I understand the Estimated Delivery Policy" at bounding box center [0, 0] width 0 height 0
click at [860, 273] on span at bounding box center [863, 269] width 14 height 15
click at [0, 0] on input "I agree to the Terms and Conditions" at bounding box center [0, 0] width 0 height 0
drag, startPoint x: 863, startPoint y: 299, endPoint x: 863, endPoint y: 310, distance: 11.0
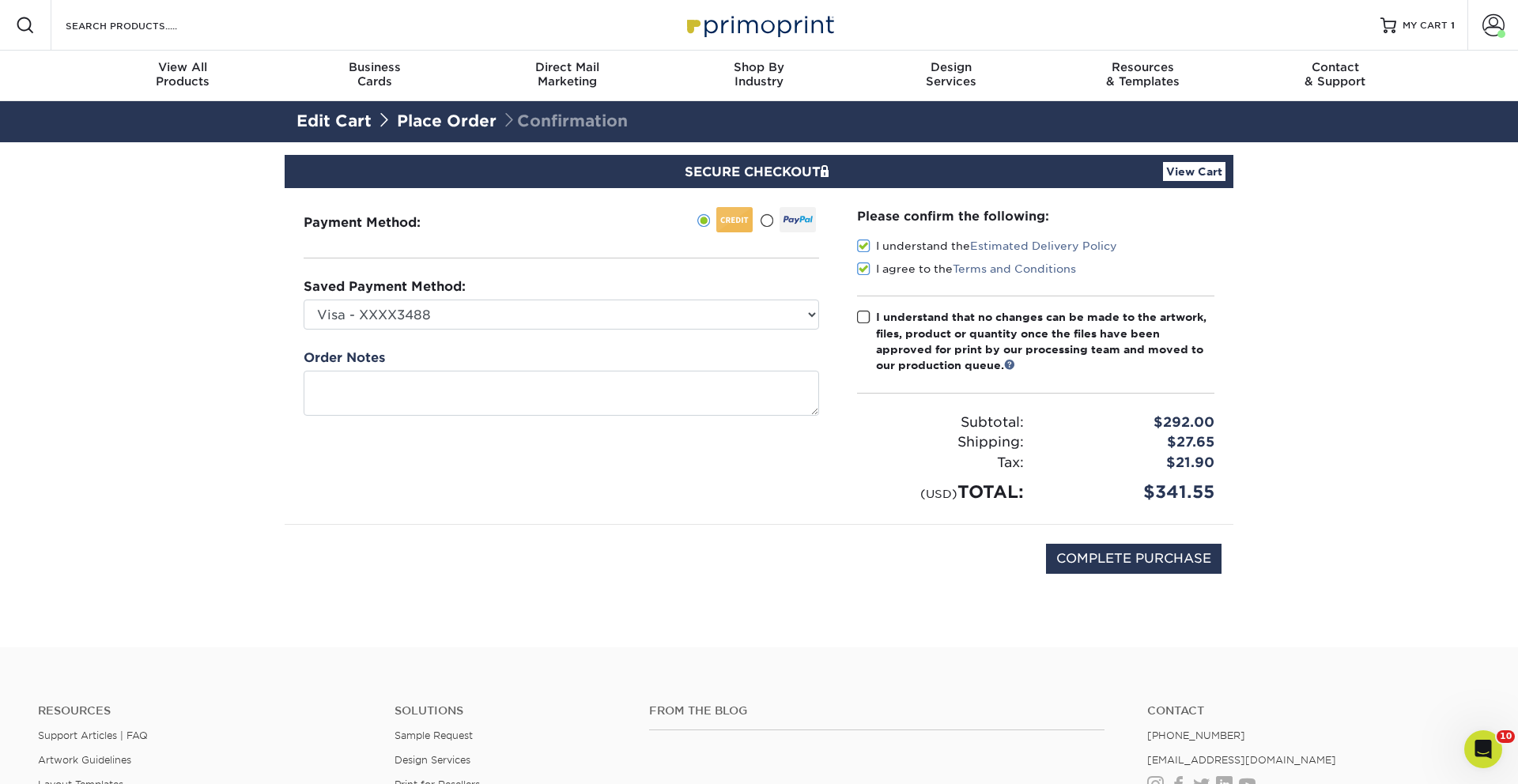
click at [863, 300] on div "Please confirm the following: I understand the Estimated Delivery Policy I agre…" at bounding box center [1035, 355] width 357 height 298
click at [863, 313] on span at bounding box center [863, 317] width 14 height 15
click at [0, 0] on input "I understand that no changes can be made to the artwork, files, product or quan…" at bounding box center [0, 0] width 0 height 0
click at [1151, 561] on input "COMPLETE PURCHASE" at bounding box center [1134, 559] width 176 height 30
type input "PROCESSING, PLEASE WAIT..."
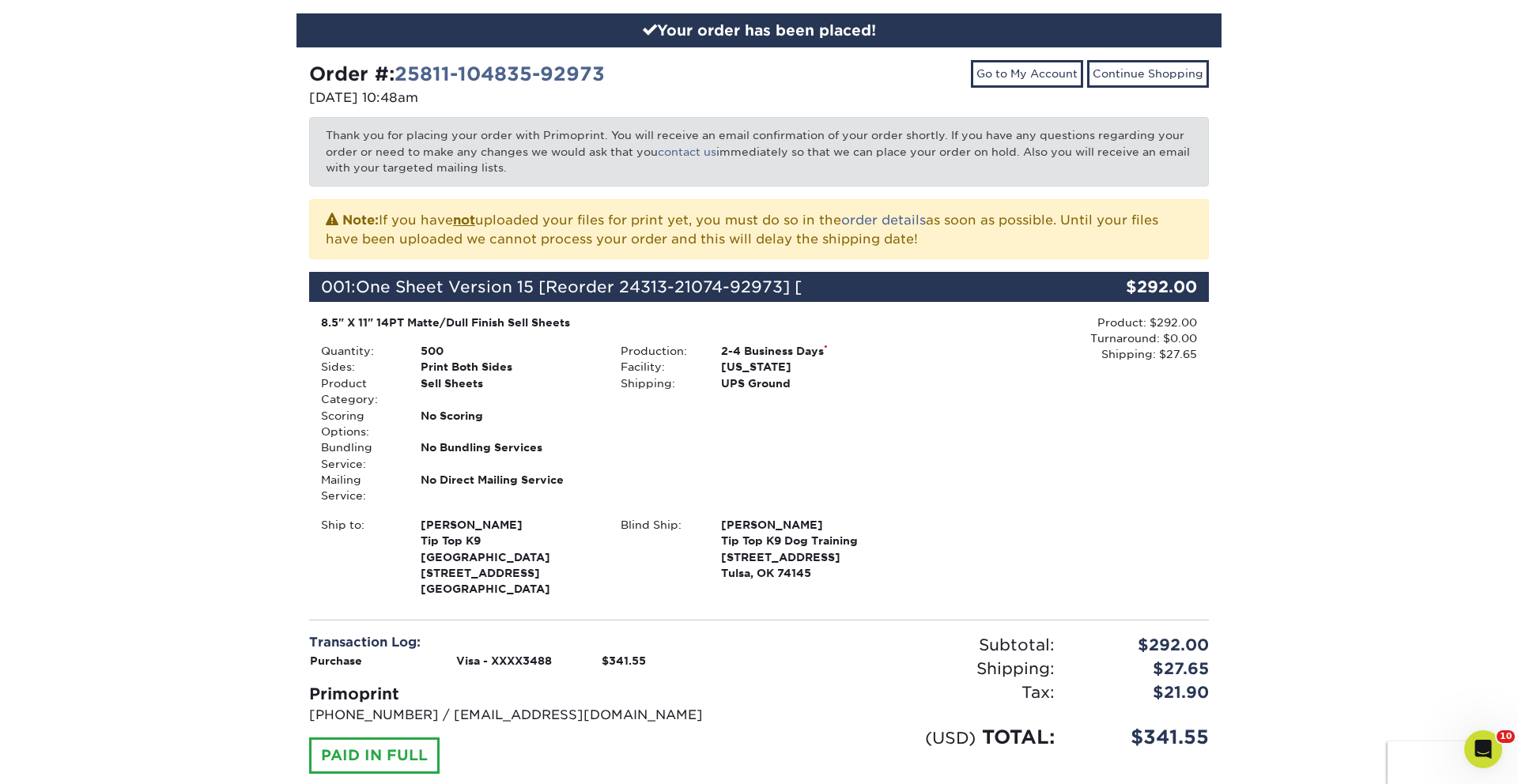
scroll to position [170, 0]
